Goal: Transaction & Acquisition: Download file/media

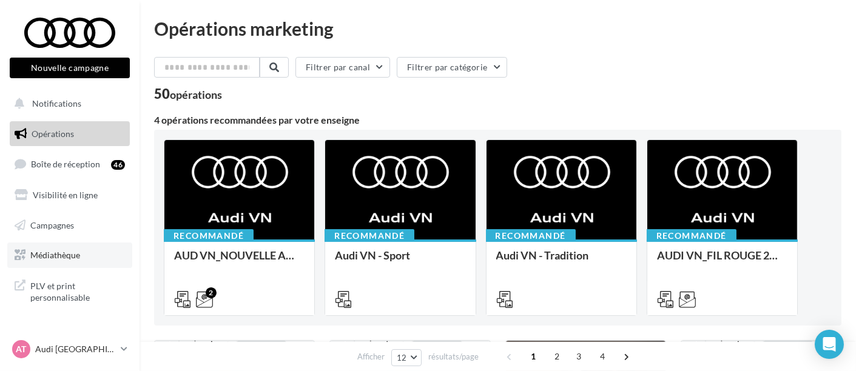
click at [40, 257] on span "Médiathèque" at bounding box center [55, 255] width 50 height 10
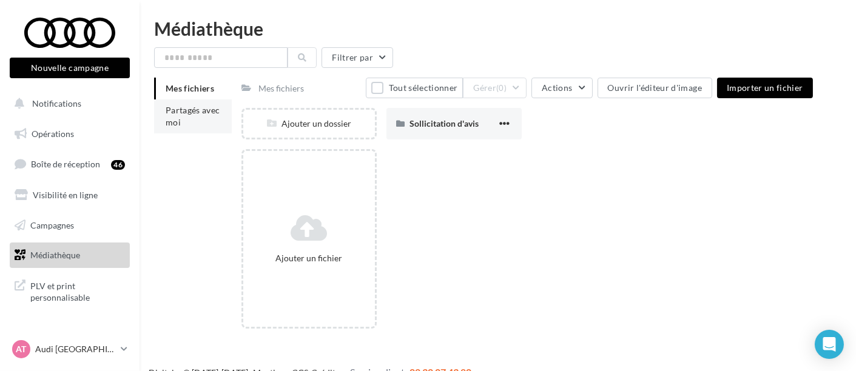
click at [197, 118] on span "Partagés avec moi" at bounding box center [193, 116] width 55 height 22
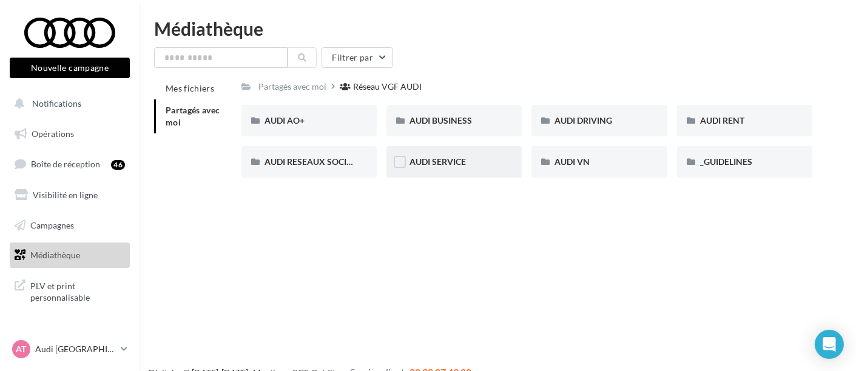
click at [443, 152] on div "AUDI SERVICE" at bounding box center [453, 162] width 135 height 32
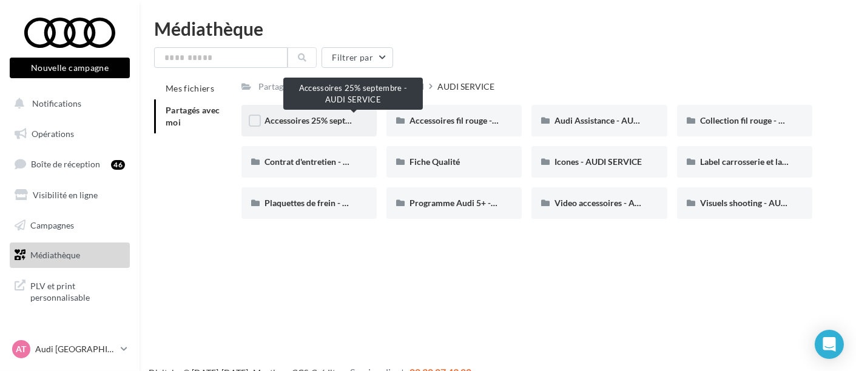
click at [325, 123] on span "Accessoires 25% septembre - AUDI SERVICE" at bounding box center [348, 120] width 168 height 10
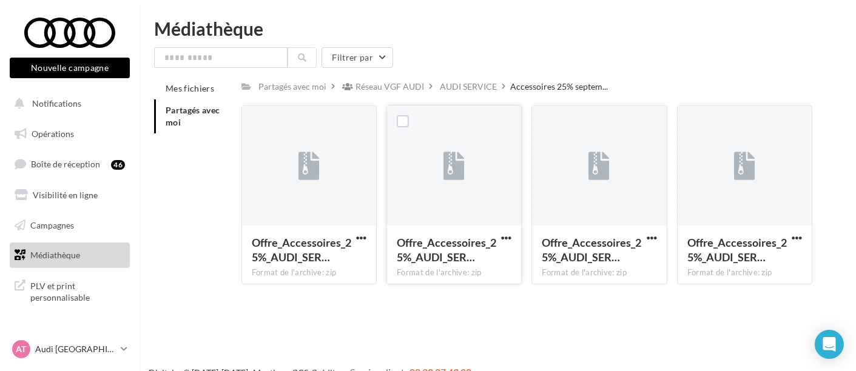
scroll to position [19, 0]
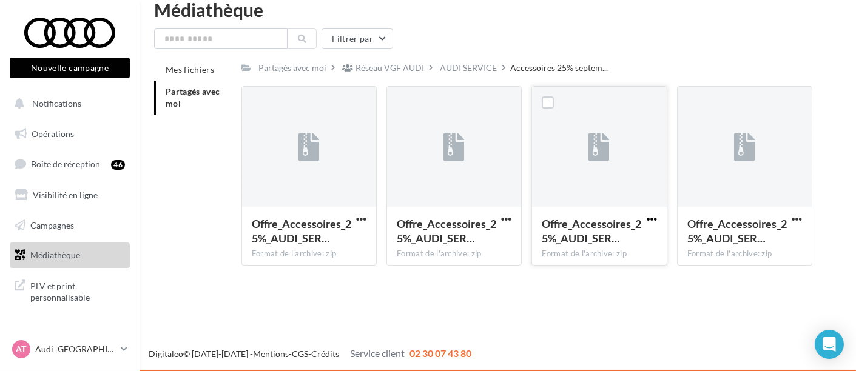
click at [653, 215] on span "button" at bounding box center [651, 219] width 10 height 10
click at [799, 209] on div "Offre_Accessoires_25%_AUDI_SER… Format de l'archive: zip" at bounding box center [744, 235] width 134 height 57
click at [799, 217] on span "button" at bounding box center [796, 219] width 10 height 10
click at [734, 247] on button "Télécharger" at bounding box center [743, 243] width 121 height 32
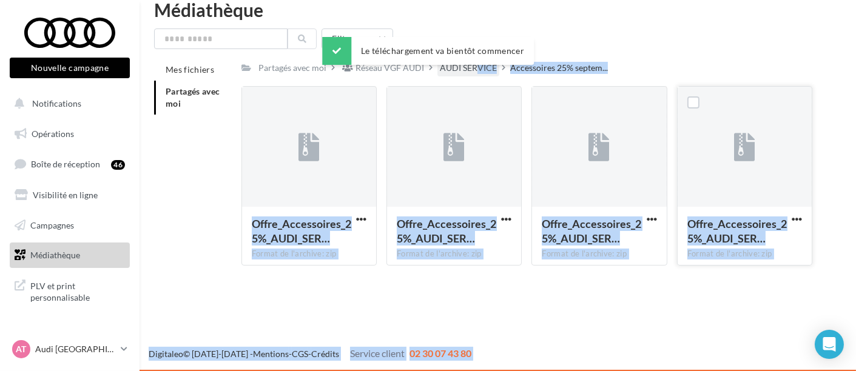
drag, startPoint x: 478, startPoint y: 67, endPoint x: 462, endPoint y: 73, distance: 17.1
click at [462, 73] on body "Nouvelle campagne Nouvelle campagne Notifications Opérations Boîte de réception…" at bounding box center [428, 186] width 856 height 371
click at [462, 73] on div "AUDI SERVICE" at bounding box center [468, 68] width 57 height 12
